Goal: Task Accomplishment & Management: Use online tool/utility

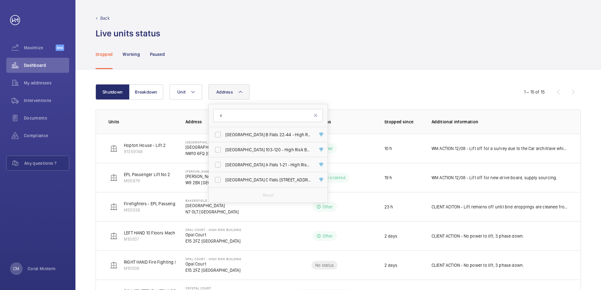
scroll to position [46, 0]
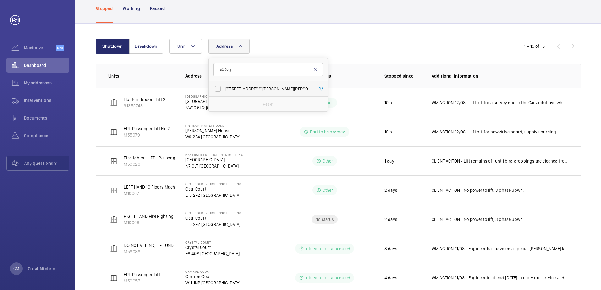
type input "e3 2zg"
click at [262, 87] on span "[STREET_ADDRESS][PERSON_NAME][PERSON_NAME]" at bounding box center [268, 89] width 86 height 6
click at [224, 87] on input "[STREET_ADDRESS][PERSON_NAME][PERSON_NAME]" at bounding box center [218, 89] width 13 height 13
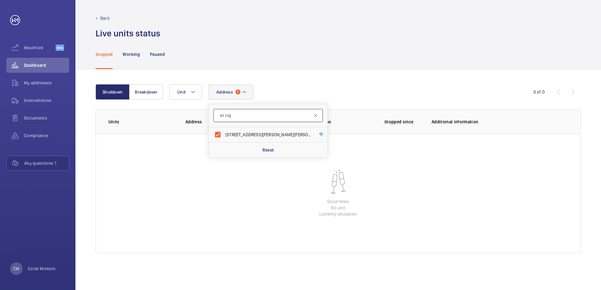
drag, startPoint x: 249, startPoint y: 119, endPoint x: 246, endPoint y: 127, distance: 8.2
click at [249, 120] on input "e3 2zg" at bounding box center [267, 115] width 109 height 13
click at [243, 133] on span "[STREET_ADDRESS][PERSON_NAME][PERSON_NAME]" at bounding box center [268, 135] width 86 height 6
click at [224, 133] on input "[STREET_ADDRESS][PERSON_NAME][PERSON_NAME]" at bounding box center [218, 135] width 13 height 13
checkbox input "false"
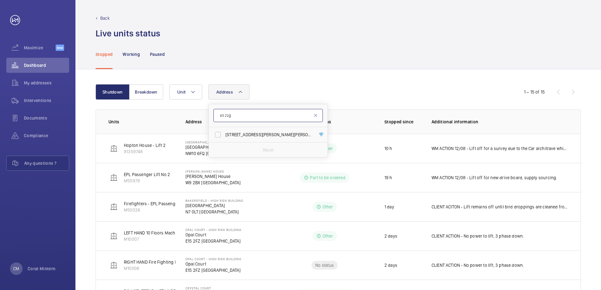
drag, startPoint x: 242, startPoint y: 114, endPoint x: 217, endPoint y: 113, distance: 24.6
click at [217, 113] on input "e3 2zg" at bounding box center [267, 115] width 109 height 13
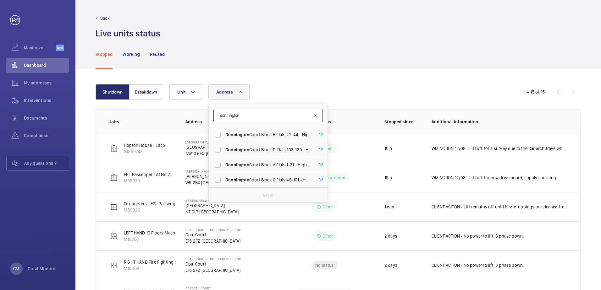
type input "donnington"
click at [257, 136] on span "[GEOGRAPHIC_DATA] B Flats [STREET_ADDRESS]" at bounding box center [268, 135] width 86 height 6
click at [224, 136] on input "[GEOGRAPHIC_DATA] B Flats [STREET_ADDRESS]" at bounding box center [218, 135] width 13 height 13
checkbox input "true"
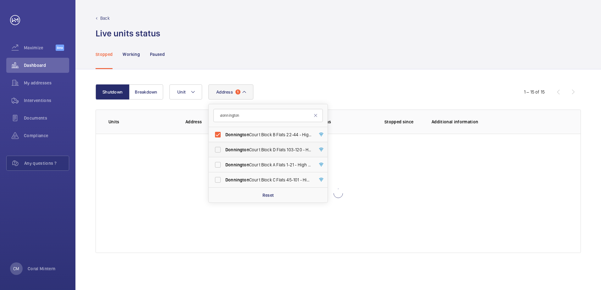
click at [257, 149] on span "[GEOGRAPHIC_DATA] [STREET_ADDRESS]" at bounding box center [268, 150] width 86 height 6
click at [224, 149] on input "[GEOGRAPHIC_DATA] [STREET_ADDRESS]" at bounding box center [218, 150] width 13 height 13
checkbox input "true"
click at [257, 163] on span "[GEOGRAPHIC_DATA] A Flats [STREET_ADDRESS]" at bounding box center [268, 165] width 86 height 6
click at [224, 163] on input "[GEOGRAPHIC_DATA] A Flats [STREET_ADDRESS]" at bounding box center [218, 165] width 13 height 13
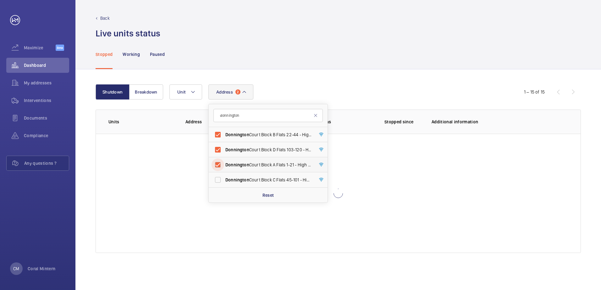
checkbox input "true"
click at [256, 178] on span "[GEOGRAPHIC_DATA] C Flats [STREET_ADDRESS]" at bounding box center [268, 180] width 86 height 6
click at [224, 178] on input "[GEOGRAPHIC_DATA] C Flats [STREET_ADDRESS]" at bounding box center [218, 180] width 13 height 13
checkbox input "true"
click at [390, 67] on div "Stopped Working Paused" at bounding box center [338, 54] width 485 height 30
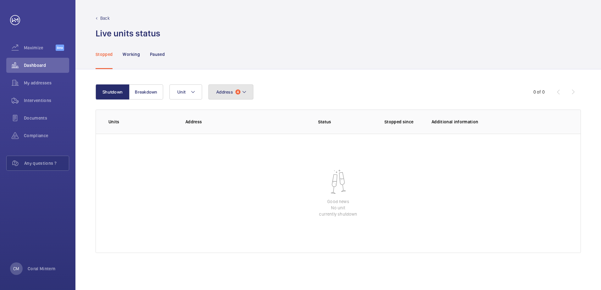
click at [224, 90] on span "Address" at bounding box center [224, 92] width 17 height 5
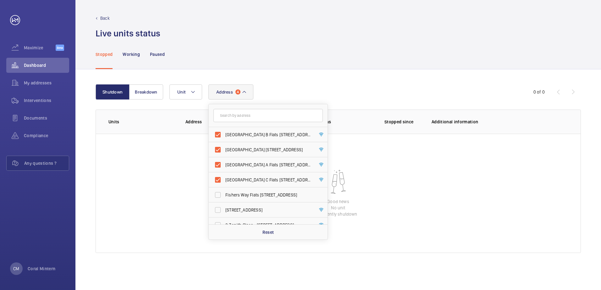
click at [402, 80] on div "Shutdown Breakdown Address [STREET_ADDRESS][GEOGRAPHIC_DATA] 22-44 - [GEOGRAPHI…" at bounding box center [338, 179] width 526 height 221
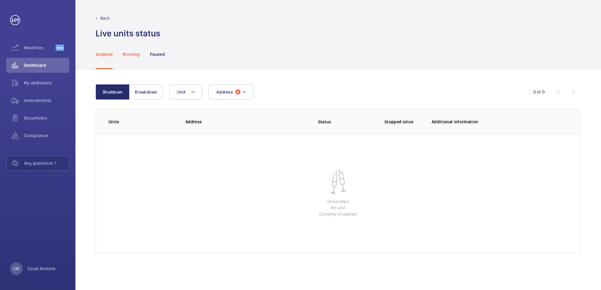
click at [132, 54] on p "Working" at bounding box center [131, 54] width 17 height 6
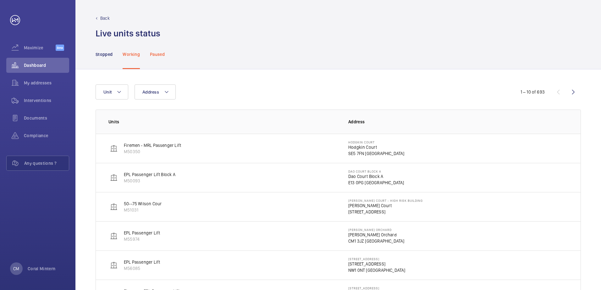
click at [158, 53] on p "Paused" at bounding box center [157, 54] width 15 height 6
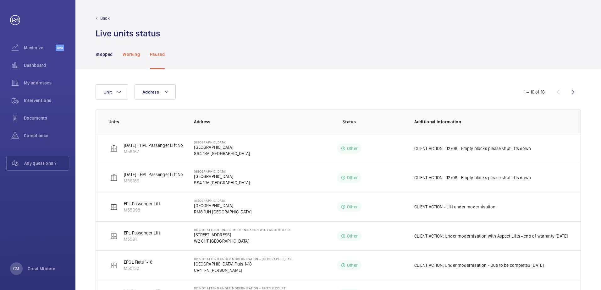
click at [136, 55] on p "Working" at bounding box center [131, 54] width 17 height 6
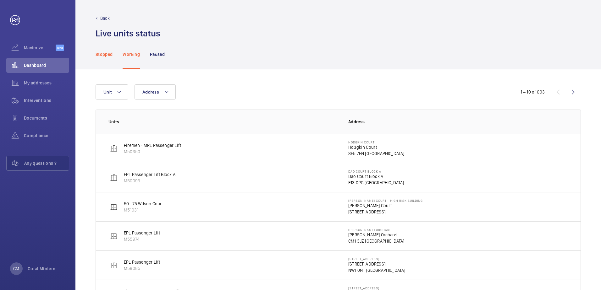
click at [113, 52] on p "Stopped" at bounding box center [104, 54] width 17 height 6
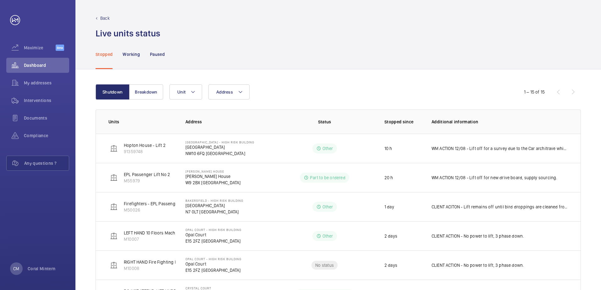
click at [122, 52] on nav "Stopped Working Paused" at bounding box center [130, 54] width 69 height 30
click at [130, 53] on p "Working" at bounding box center [131, 54] width 17 height 6
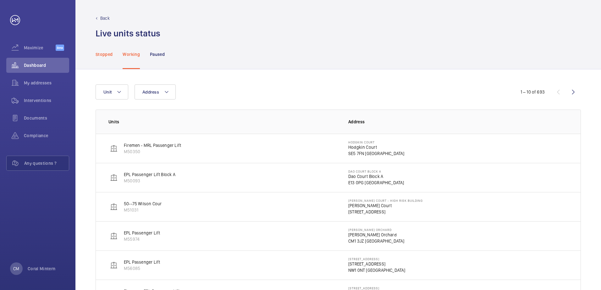
click at [108, 53] on p "Stopped" at bounding box center [104, 54] width 17 height 6
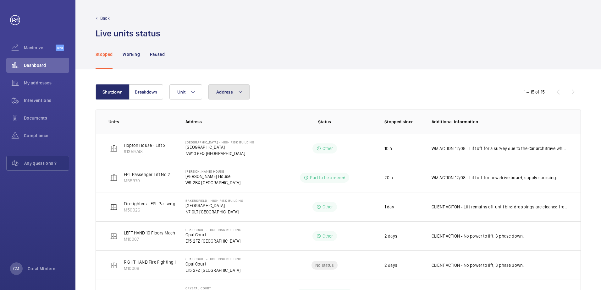
click at [236, 96] on button "Address" at bounding box center [228, 92] width 41 height 15
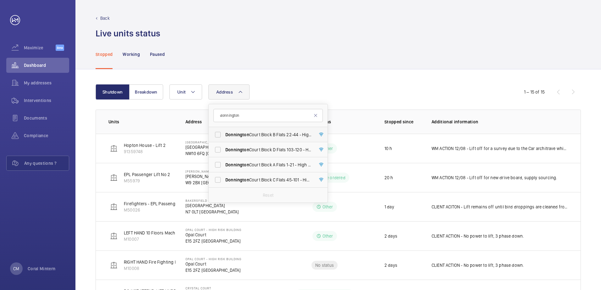
type input "donnington"
click at [246, 140] on label "[GEOGRAPHIC_DATA] B Flats [STREET_ADDRESS]" at bounding box center [263, 134] width 109 height 15
click at [224, 140] on input "[GEOGRAPHIC_DATA] B Flats [STREET_ADDRESS]" at bounding box center [218, 135] width 13 height 13
checkbox input "true"
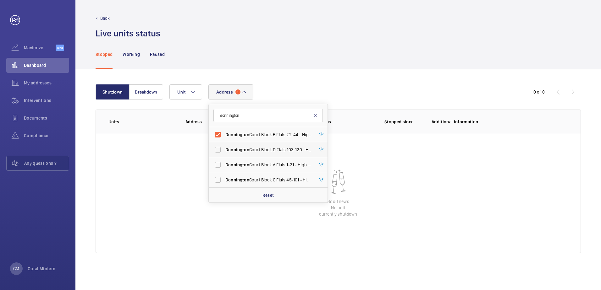
click at [258, 149] on span "[GEOGRAPHIC_DATA] [STREET_ADDRESS]" at bounding box center [268, 150] width 86 height 6
click at [224, 149] on input "[GEOGRAPHIC_DATA] [STREET_ADDRESS]" at bounding box center [218, 150] width 13 height 13
checkbox input "true"
click at [261, 162] on span "[GEOGRAPHIC_DATA] A Flats [STREET_ADDRESS]" at bounding box center [268, 165] width 86 height 6
click at [224, 162] on input "[GEOGRAPHIC_DATA] A Flats [STREET_ADDRESS]" at bounding box center [218, 165] width 13 height 13
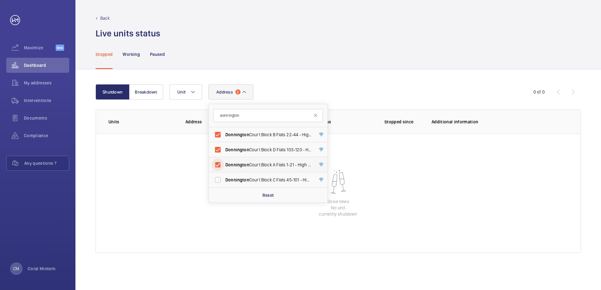
checkbox input "true"
click at [261, 178] on span "[GEOGRAPHIC_DATA] C Flats [STREET_ADDRESS]" at bounding box center [268, 180] width 86 height 6
click at [224, 178] on input "[GEOGRAPHIC_DATA] C Flats [STREET_ADDRESS]" at bounding box center [218, 180] width 13 height 13
checkbox input "true"
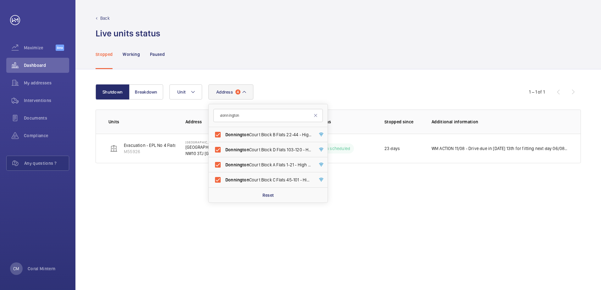
click at [458, 193] on div "Shutdown Breakdown Address [STREET_ADDRESS][GEOGRAPHIC_DATA] 22-44 - [GEOGRAPHI…" at bounding box center [338, 179] width 526 height 221
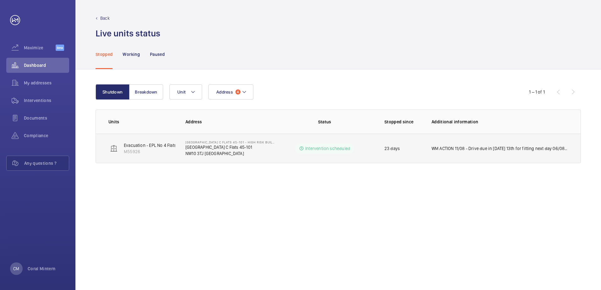
click at [462, 148] on p "WM ACTION 11/08 - Drive due in [DATE] 13th for fitting next day 06/08 - Accepte…" at bounding box center [500, 149] width 136 height 6
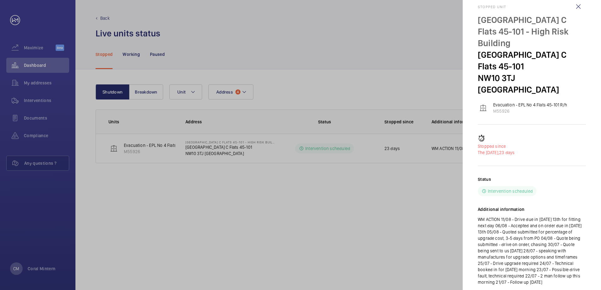
scroll to position [19, 0]
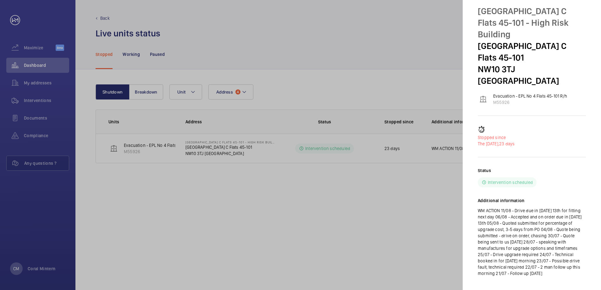
click at [449, 92] on div at bounding box center [300, 145] width 601 height 290
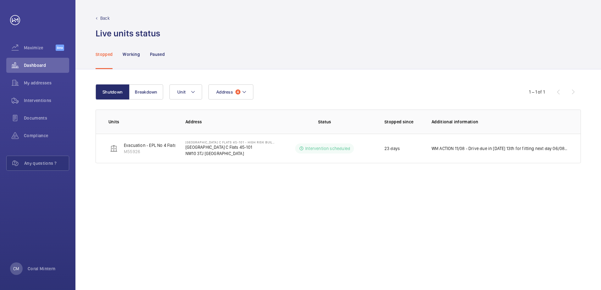
scroll to position [0, 0]
click at [251, 95] on button "Address 4" at bounding box center [230, 92] width 45 height 15
type input "NW9 5XH"
click at [261, 131] on label "Frost Court - High [STREET_ADDRESS]" at bounding box center [263, 134] width 109 height 15
click at [224, 131] on input "Frost Court - High [STREET_ADDRESS]" at bounding box center [218, 135] width 13 height 13
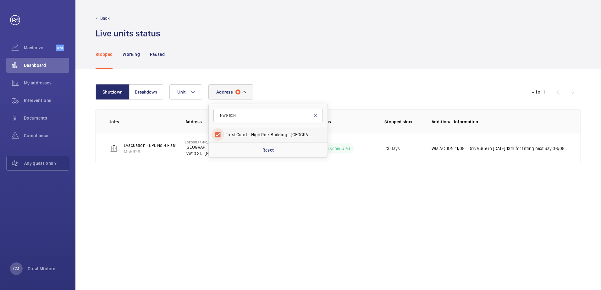
checkbox input "true"
drag, startPoint x: 251, startPoint y: 119, endPoint x: 222, endPoint y: 114, distance: 30.2
click at [222, 114] on input "NW9 5XH" at bounding box center [267, 115] width 109 height 13
type input "N"
drag, startPoint x: 260, startPoint y: 117, endPoint x: 220, endPoint y: 111, distance: 40.3
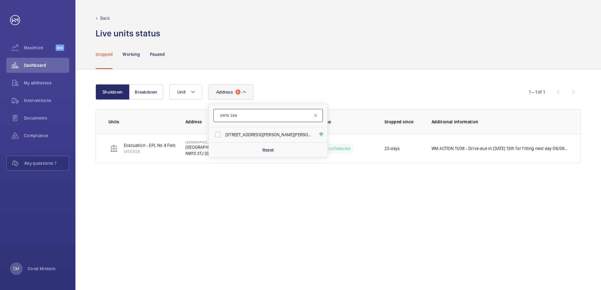
click at [220, 111] on input "SW16 3AN" at bounding box center [267, 115] width 109 height 13
type input "birchwood"
click at [251, 138] on label "[GEOGRAPHIC_DATA] - High Risk Building - [GEOGRAPHIC_DATA]" at bounding box center [263, 134] width 109 height 15
click at [224, 138] on input "[GEOGRAPHIC_DATA] - High Risk Building - [GEOGRAPHIC_DATA]" at bounding box center [218, 135] width 13 height 13
drag, startPoint x: 254, startPoint y: 132, endPoint x: 251, endPoint y: 124, distance: 8.3
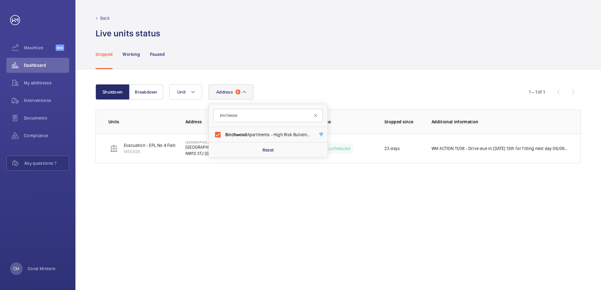
click at [254, 132] on span "[GEOGRAPHIC_DATA] - High Risk Building - [GEOGRAPHIC_DATA]" at bounding box center [268, 135] width 86 height 6
click at [224, 132] on input "[GEOGRAPHIC_DATA] - High Risk Building - [GEOGRAPHIC_DATA]" at bounding box center [218, 135] width 13 height 13
checkbox input "false"
drag, startPoint x: 248, startPoint y: 118, endPoint x: 221, endPoint y: 116, distance: 26.8
click at [221, 116] on input "birchwood" at bounding box center [267, 115] width 109 height 13
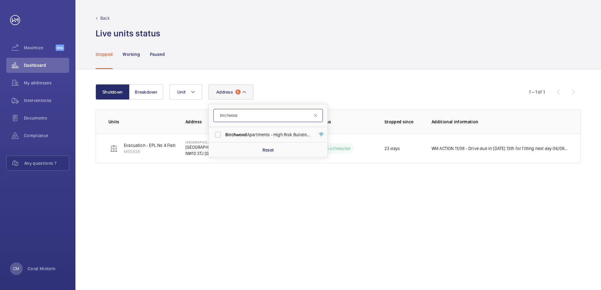
type input "e"
type input "berryside"
click at [246, 133] on span "Berryside Apartments - High Risk Building - [GEOGRAPHIC_DATA]" at bounding box center [268, 135] width 86 height 6
click at [224, 133] on input "Berryside Apartments - High Risk Building - [GEOGRAPHIC_DATA]" at bounding box center [218, 135] width 13 height 13
click at [234, 135] on span "Berryside" at bounding box center [234, 134] width 19 height 5
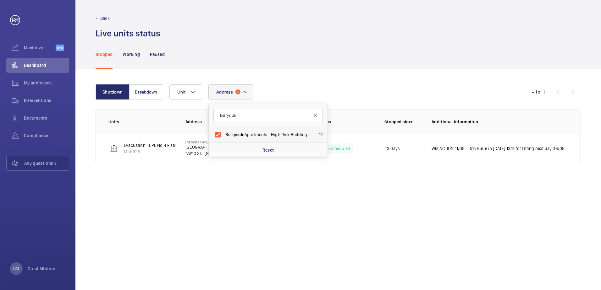
click at [224, 135] on input "Berryside Apartments - High Risk Building - [GEOGRAPHIC_DATA]" at bounding box center [218, 135] width 13 height 13
checkbox input "false"
click at [255, 113] on input "berryside" at bounding box center [267, 115] width 109 height 13
drag, startPoint x: 242, startPoint y: 114, endPoint x: 218, endPoint y: 108, distance: 24.6
click at [218, 108] on form "berryside" at bounding box center [268, 115] width 119 height 23
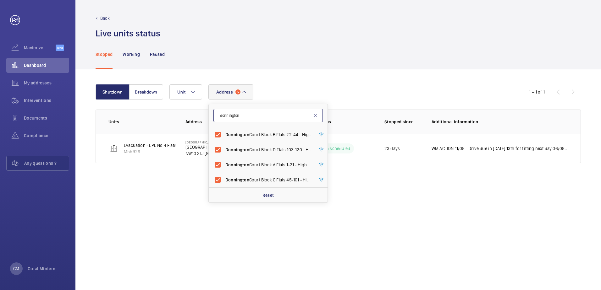
type input "donnington"
